Goal: Task Accomplishment & Management: Manage account settings

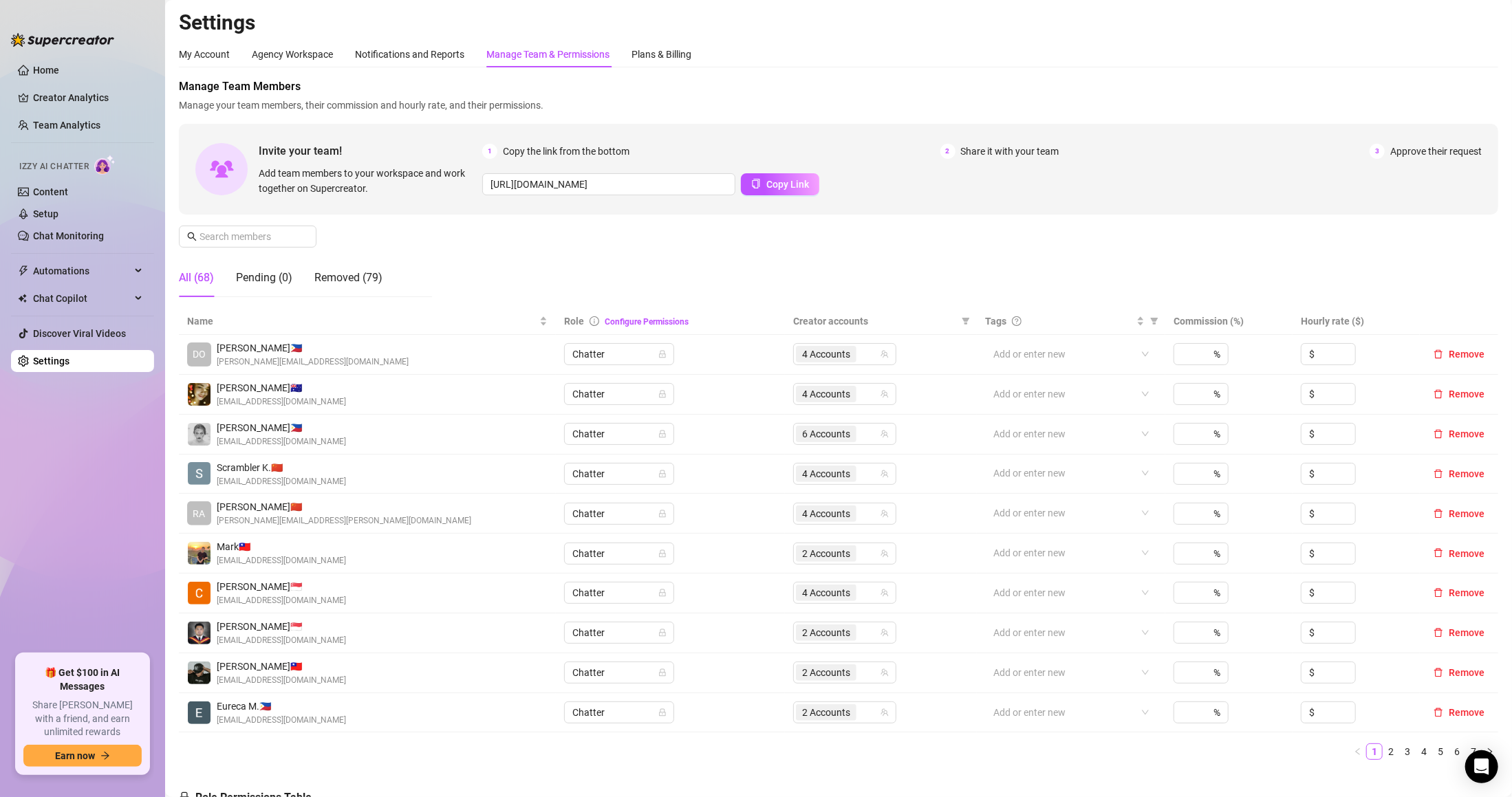
click at [70, 359] on link "Settings" at bounding box center [51, 360] width 36 height 11
click at [59, 64] on link "Home" at bounding box center [46, 69] width 26 height 11
